Goal: Task Accomplishment & Management: Manage account settings

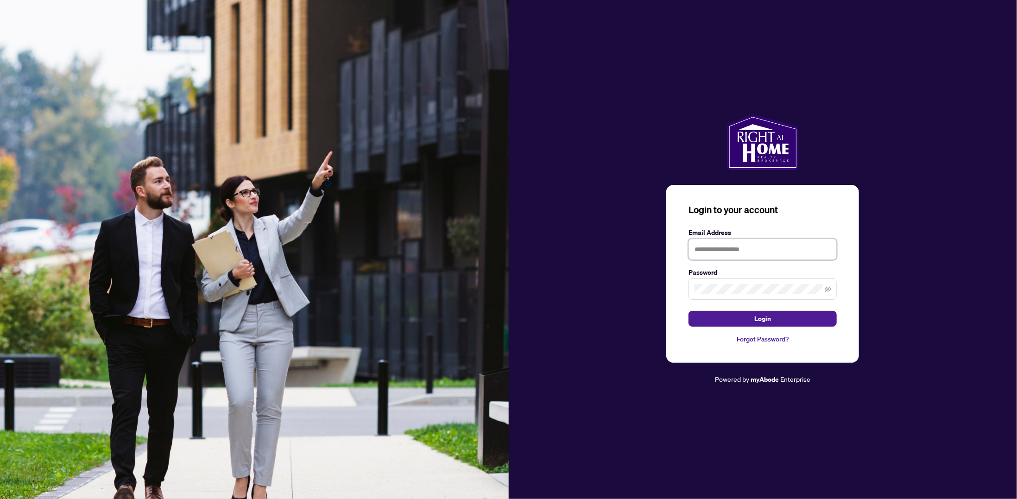
click at [768, 250] on input "text" at bounding box center [763, 249] width 148 height 21
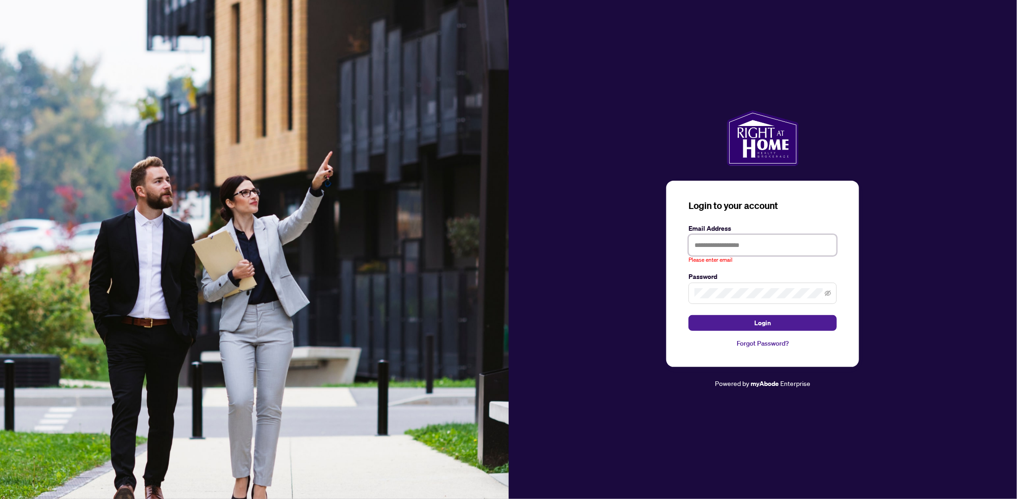
type input "**********"
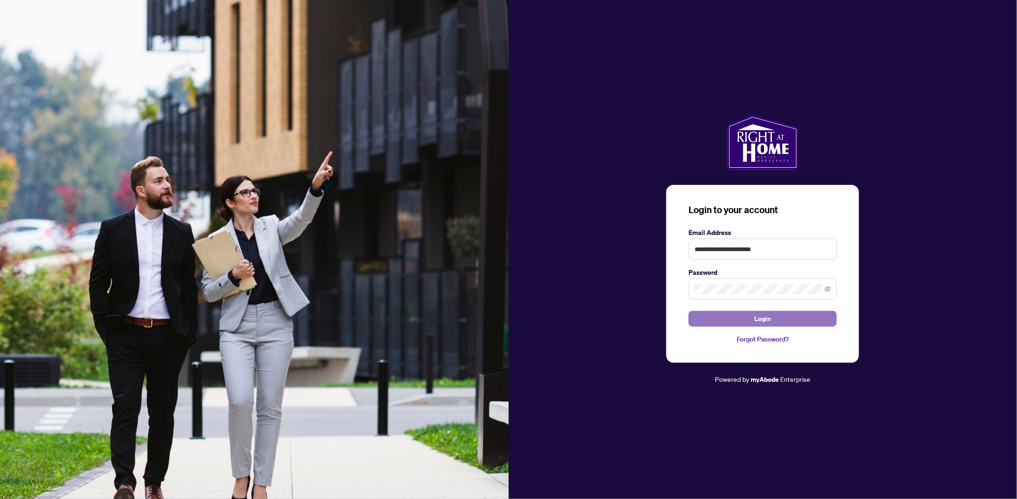
click at [770, 318] on span "Login" at bounding box center [763, 318] width 17 height 15
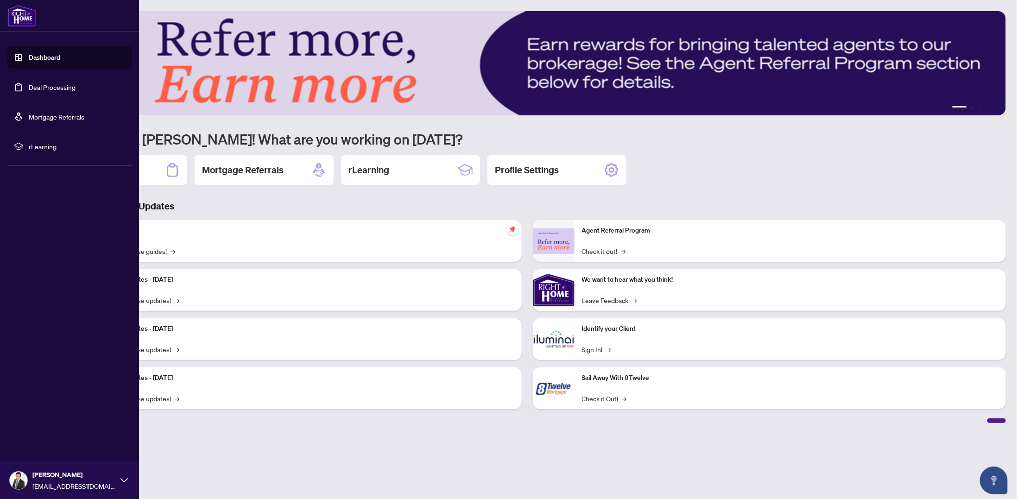
click at [51, 83] on link "Deal Processing" at bounding box center [52, 87] width 47 height 8
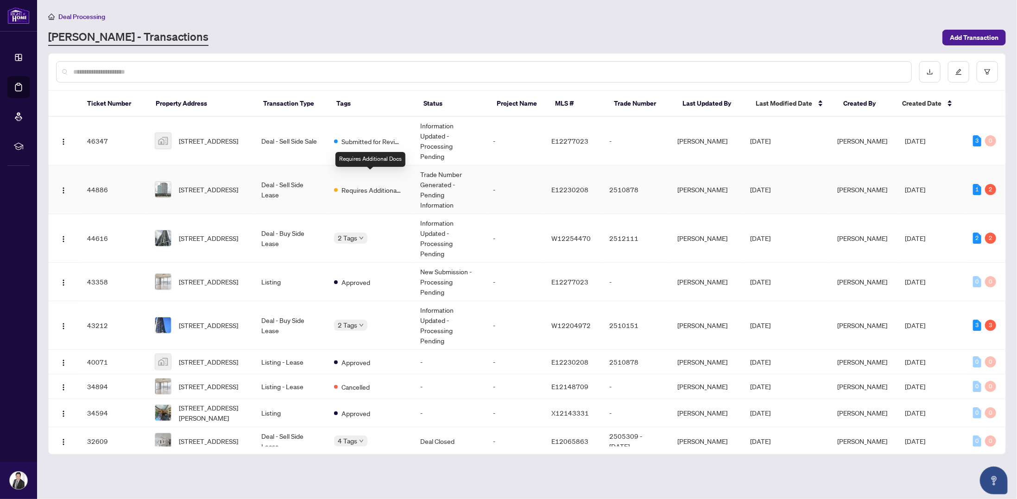
click at [388, 185] on span "Requires Additional Docs" at bounding box center [372, 190] width 60 height 10
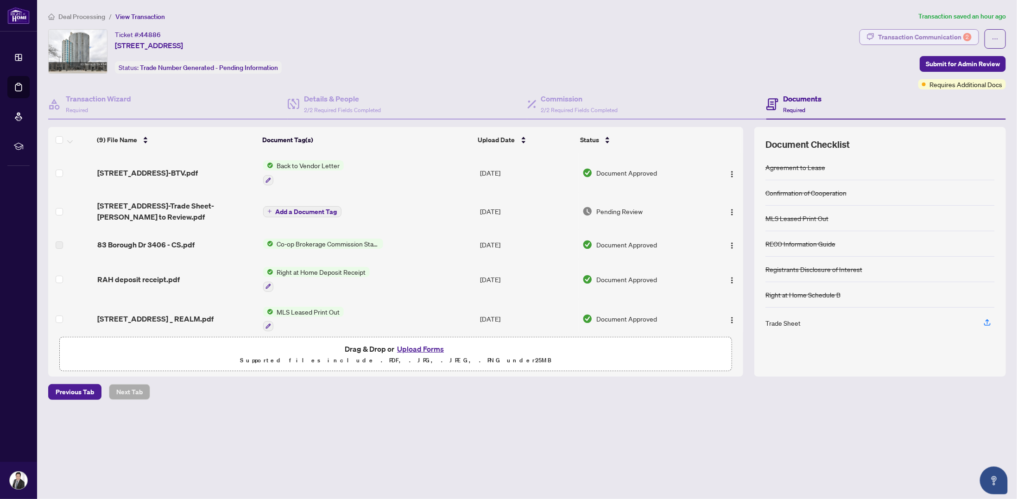
click at [924, 37] on div "Transaction Communication 2" at bounding box center [925, 37] width 94 height 15
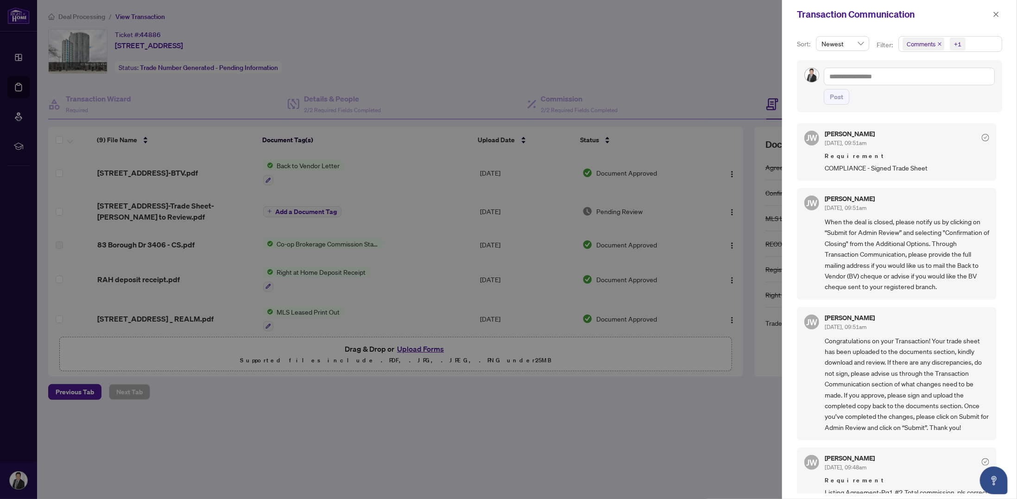
click at [623, 414] on div at bounding box center [508, 249] width 1017 height 499
click at [1000, 16] on icon "close" at bounding box center [996, 14] width 6 height 6
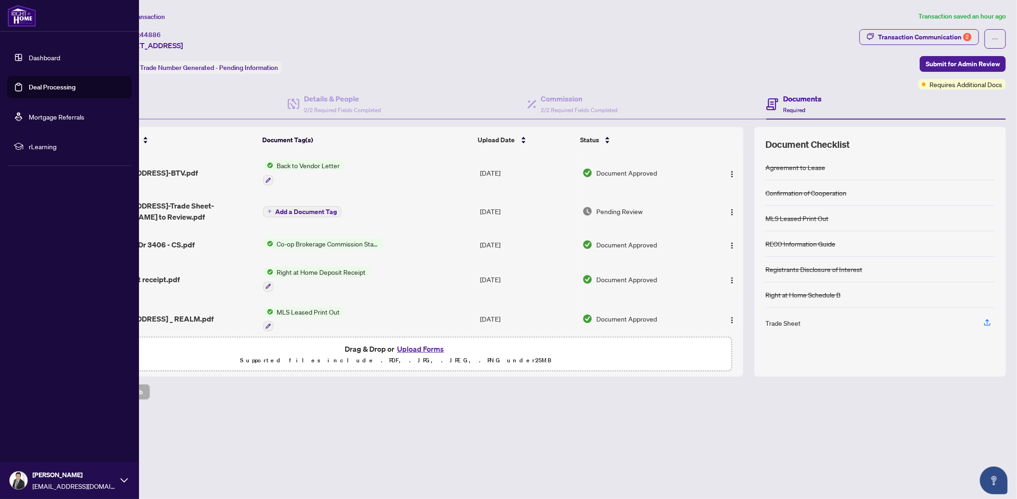
click at [29, 87] on link "Deal Processing" at bounding box center [52, 87] width 47 height 8
